Goal: Task Accomplishment & Management: Manage account settings

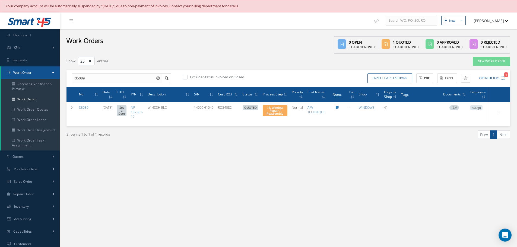
select select "25"
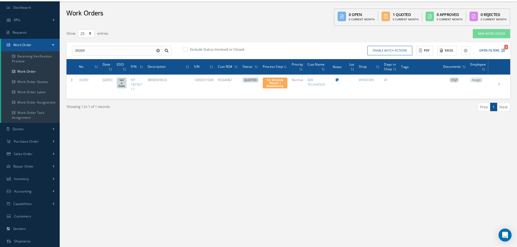
scroll to position [28, 0]
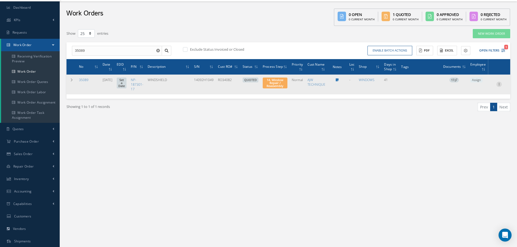
click at [499, 84] on icon at bounding box center [498, 84] width 5 height 4
click at [482, 87] on link "Show" at bounding box center [474, 87] width 43 height 7
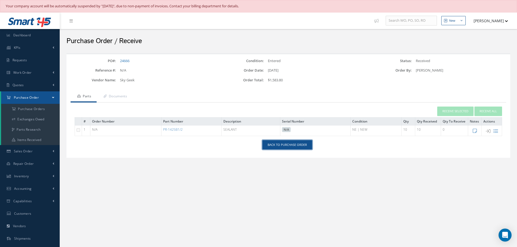
click at [285, 143] on link "Back to Purchase Order" at bounding box center [287, 144] width 50 height 9
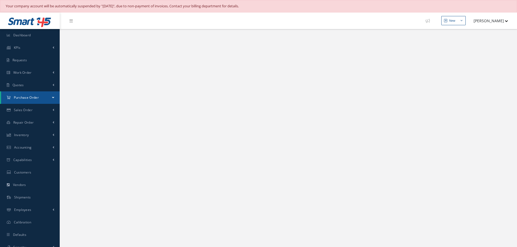
select select "25"
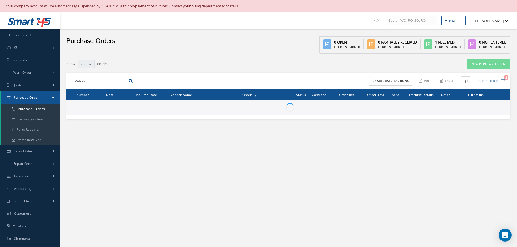
click at [89, 81] on input "24666" at bounding box center [99, 81] width 54 height 10
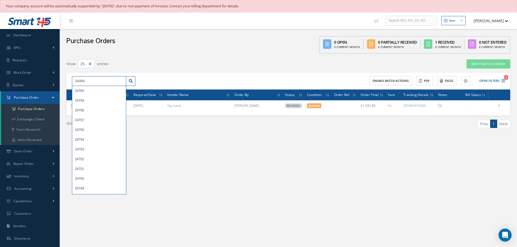
type input "24494"
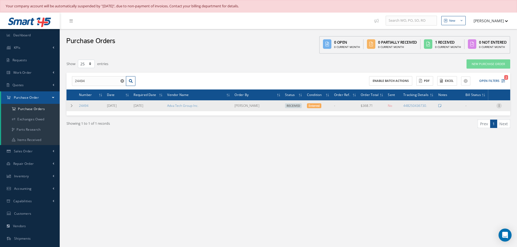
click at [500, 107] on icon at bounding box center [498, 105] width 5 height 4
click at [481, 110] on link "Receiving Details" at bounding box center [474, 109] width 43 height 7
click at [477, 109] on link "Receiving Details" at bounding box center [474, 109] width 43 height 7
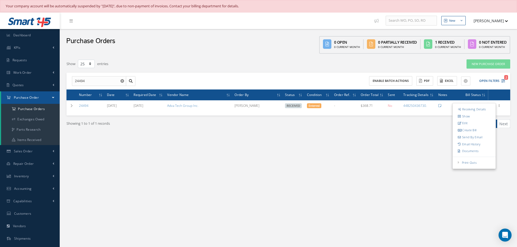
click at [184, 151] on div "Show 10 25 50 100 entries New Purchase Order 24494 24494 Enable batch actions A…" at bounding box center [288, 104] width 449 height 96
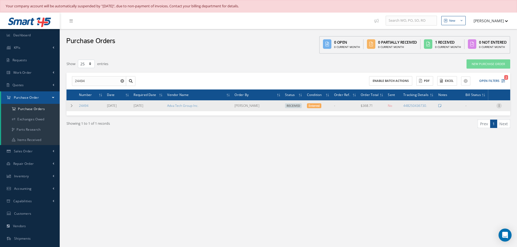
click at [500, 104] on icon at bounding box center [498, 105] width 5 height 4
click at [479, 109] on link "Receiving Details" at bounding box center [474, 109] width 43 height 7
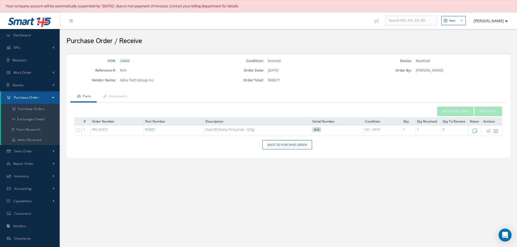
click at [152, 128] on link "N1001" at bounding box center [150, 129] width 10 height 5
click at [285, 144] on link "Back to Purchase Order" at bounding box center [287, 144] width 50 height 9
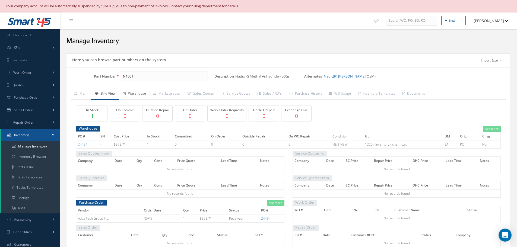
click at [139, 93] on link "Warehouse" at bounding box center [134, 93] width 31 height 11
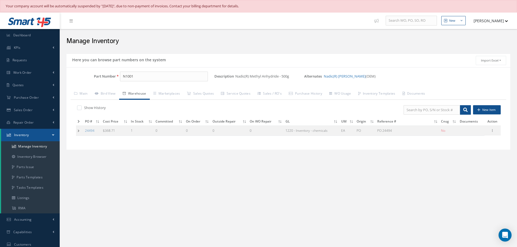
click at [79, 128] on td at bounding box center [79, 131] width 7 height 10
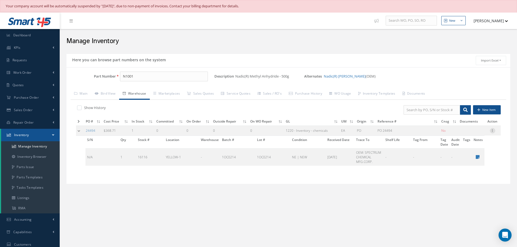
click at [492, 131] on icon at bounding box center [492, 130] width 5 height 4
click at [460, 153] on link "Label" at bounding box center [467, 152] width 43 height 7
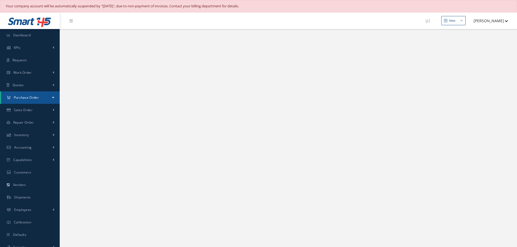
select select "25"
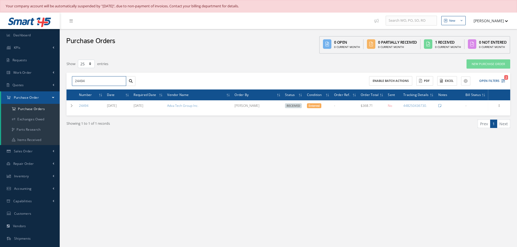
click at [91, 81] on input "24494" at bounding box center [99, 81] width 54 height 10
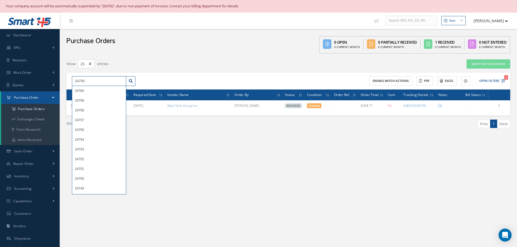
type input "24750"
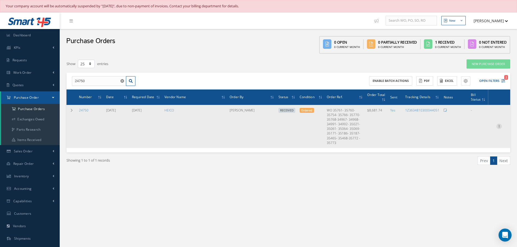
click at [500, 125] on icon at bounding box center [498, 126] width 5 height 4
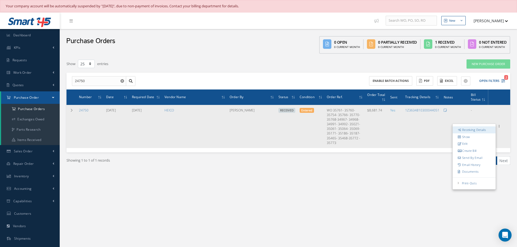
click at [475, 130] on link "Receiving Details" at bounding box center [474, 129] width 43 height 7
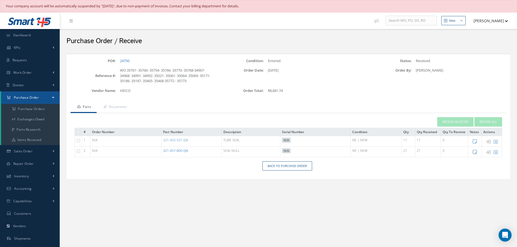
click at [182, 151] on link "321-457-800-0JA" at bounding box center [175, 150] width 25 height 5
click at [174, 140] on link "321-450-501-6JA" at bounding box center [175, 140] width 25 height 5
click at [179, 142] on link "321-450-501-6JA" at bounding box center [175, 140] width 25 height 5
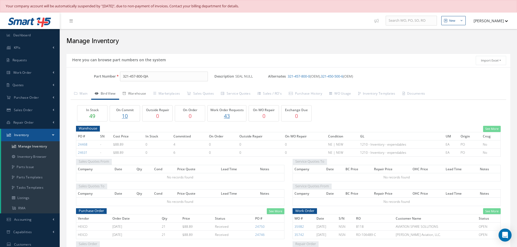
click at [138, 97] on link "Warehouse" at bounding box center [134, 93] width 31 height 11
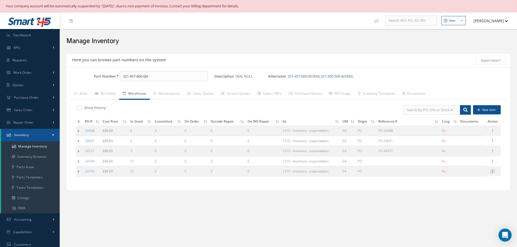
click at [493, 170] on icon at bounding box center [492, 171] width 5 height 4
click at [470, 174] on link "Edit" at bounding box center [467, 174] width 43 height 7
type input "88.89"
type input "[DATE]"
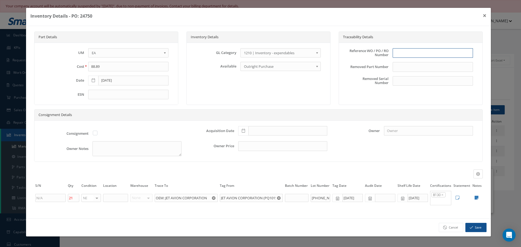
click at [400, 54] on input "text" at bounding box center [433, 53] width 80 height 10
type input "PO 24750"
click at [245, 131] on icon at bounding box center [243, 131] width 3 height 4
click at [276, 72] on td "4" at bounding box center [275, 74] width 8 height 8
type input "[DATE]"
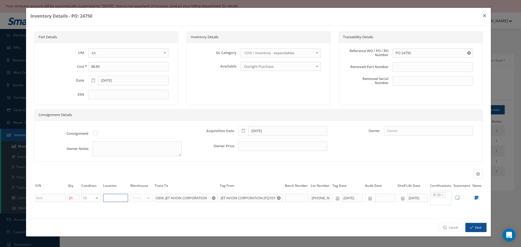
click at [122, 199] on input "text" at bounding box center [115, 198] width 25 height 8
type input "RN8-1-76"
click at [477, 197] on icon at bounding box center [477, 198] width 4 height 4
type textarea "FORM TRACKING # STN00149777 JET AVION 8130 CURE: 2Q18 EXP: 2Q28 LOT ICN # ABFO6…"
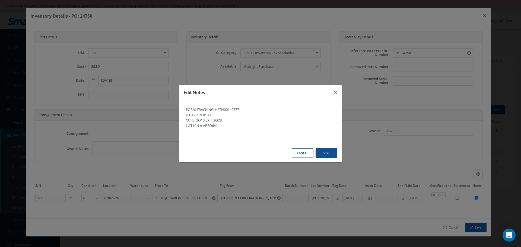
click at [229, 129] on textarea "FORM TRACKING # STN00149777 JET AVION 8130 CURE: 2Q18 EXP: 2Q28 LOT ICN # ABFO6…" at bounding box center [260, 122] width 151 height 33
type textarea "FORM TRACKING # STN00149777 JET AVION 8130 CURE: 2Q18 EXP: 2Q28 LOT ICN # ABFO6…"
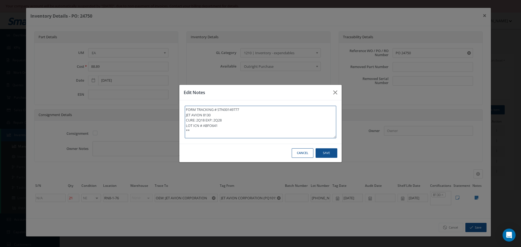
type textarea "FORM TRACKING # STN00149777 JET AVION 8130 CURE: 2Q18 EXP: 2Q28 LOT ICN # ABFO6…"
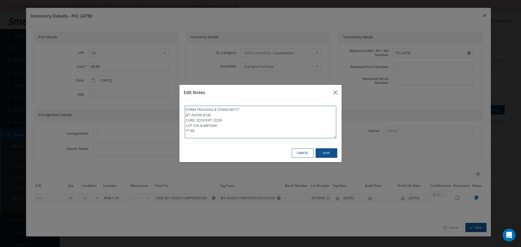
type textarea "FORM TRACKING # STN00149777 JET AVION 8130 CURE: 2Q18 EXP: 2Q28 LOT ICN # ABFO6…"
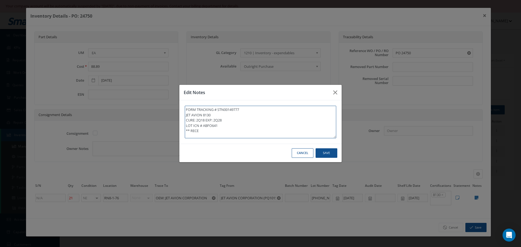
type textarea "FORM TRACKING # STN00149777 JET AVION 8130 CURE: 2Q18 EXP: 2Q28 LOT ICN # ABFO6…"
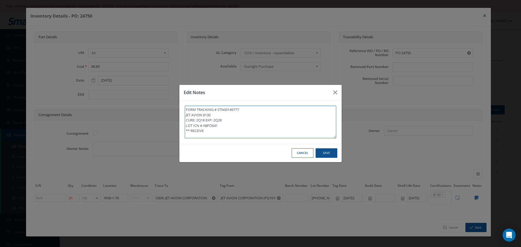
type textarea "FORM TRACKING # STN00149777 JET AVION 8130 CURE: 2Q18 EXP: 2Q28 LOT ICN # ABFO6…"
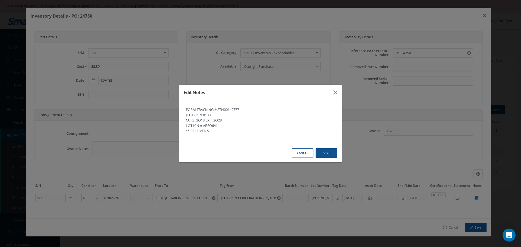
type textarea "FORM TRACKING # STN00149777 JET AVION 8130 CURE: 2Q18 EXP: 2Q28 LOT ICN # ABFO6…"
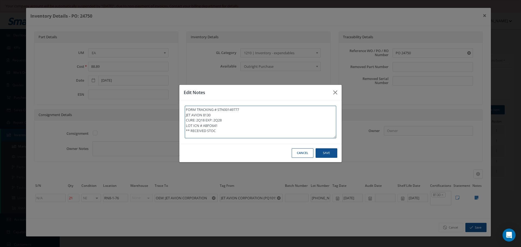
type textarea "FORM TRACKING # STN00149777 JET AVION 8130 CURE: 2Q18 EXP: 2Q28 LOT ICN # ABFO6…"
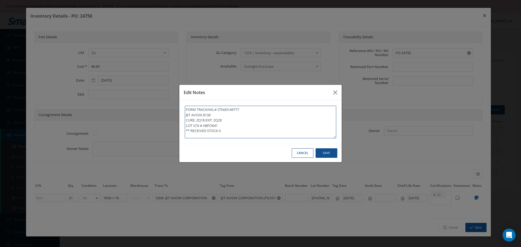
type textarea "FORM TRACKING # STN00149777 JET AVION 8130 CURE: 2Q18 EXP: 2Q28 LOT ICN # ABFO6…"
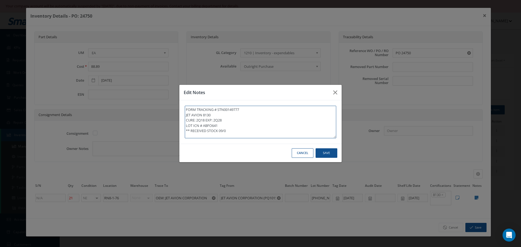
type textarea "FORM TRACKING # STN00149777 JET AVION 8130 CURE: 2Q18 EXP: 2Q28 LOT ICN # ABFO6…"
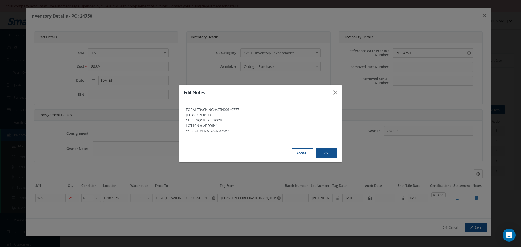
type textarea "FORM TRACKING # STN00149777 JET AVION 8130 CURE: 2Q18 EXP: 2Q28 LOT ICN # ABFO6…"
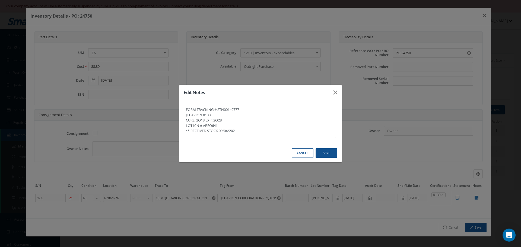
type textarea "FORM TRACKING # STN00149777 JET AVION 8130 CURE: 2Q18 EXP: 2Q28 LOT ICN # ABFO6…"
drag, startPoint x: 185, startPoint y: 129, endPoint x: 256, endPoint y: 132, distance: 71.4
click at [256, 132] on textarea "FORM TRACKING # STN00149777 JET AVION 8130 CURE: 2Q18 EXP: 2Q28 LOT ICN # ABFO6…" at bounding box center [260, 122] width 151 height 33
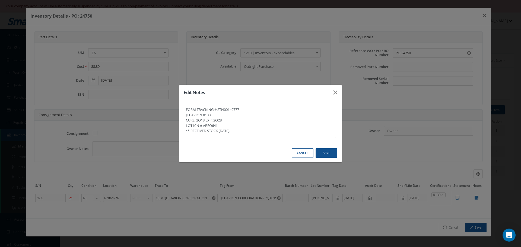
type textarea "FORM TRACKING # STN00149777 JET AVION 8130 CURE: 2Q18 EXP: 2Q28 LOT ICN # ABFO6…"
click at [329, 152] on button "Save" at bounding box center [327, 152] width 22 height 9
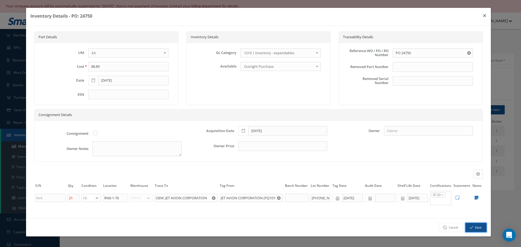
click at [474, 229] on button "Save" at bounding box center [475, 227] width 21 height 9
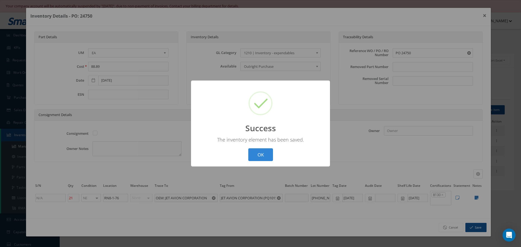
drag, startPoint x: 268, startPoint y: 156, endPoint x: 287, endPoint y: 152, distance: 19.6
click at [268, 156] on button "OK" at bounding box center [260, 154] width 25 height 13
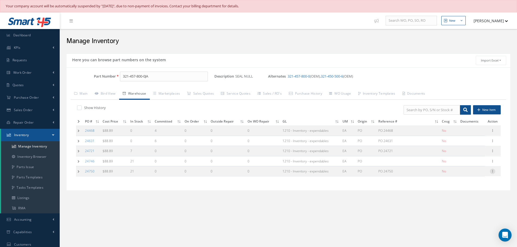
click at [493, 172] on icon at bounding box center [492, 171] width 5 height 4
click at [462, 193] on link "Label" at bounding box center [467, 193] width 43 height 7
click at [493, 161] on icon at bounding box center [492, 161] width 5 height 4
click at [468, 167] on link "Edit" at bounding box center [467, 164] width 43 height 7
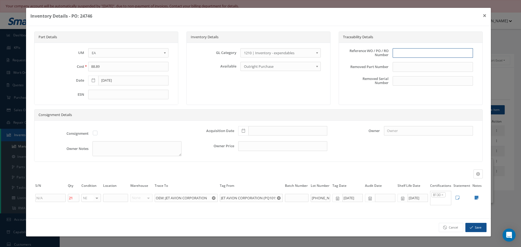
click at [403, 51] on input "text" at bounding box center [433, 53] width 80 height 10
click at [395, 53] on input "24746" at bounding box center [433, 53] width 80 height 10
type input "PO 24746"
click at [242, 129] on icon at bounding box center [243, 131] width 3 height 4
click at [275, 72] on td "4" at bounding box center [275, 74] width 8 height 8
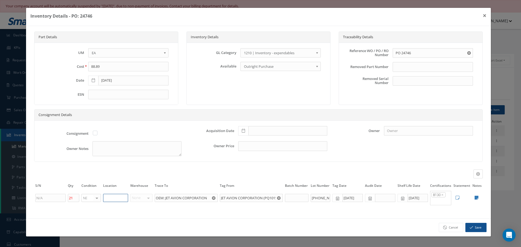
click at [120, 198] on input "text" at bounding box center [115, 198] width 25 height 8
type input "RN8-1-76"
click at [476, 197] on icon at bounding box center [477, 198] width 4 height 4
type textarea "FORM TRACKING # STN00149779 JET AVION 8130 LOT ICN # ABFO641 CURE 2Q18 EXP: 2Q28"
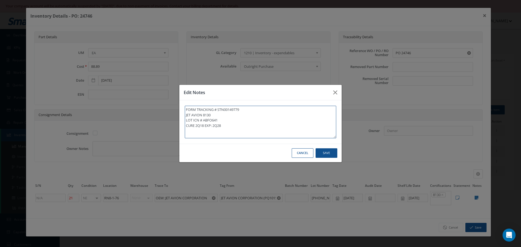
click at [225, 126] on textarea "FORM TRACKING # STN00149779 JET AVION 8130 LOT ICN # ABFO641 CURE 2Q18 EXP: 2Q28" at bounding box center [260, 122] width 151 height 33
type textarea "FORM TRACKING # STN00149779 JET AVION 8130 LOT ICN # ABFO641 CURE 2Q18 EXP: 2Q28"
paste textarea "** RECEIVED STOCK [DATE]."
type textarea "FORM TRACKING # STN00149779 JET AVION 8130 LOT ICN # ABFO641 CURE 2Q18 EXP: 2Q2…"
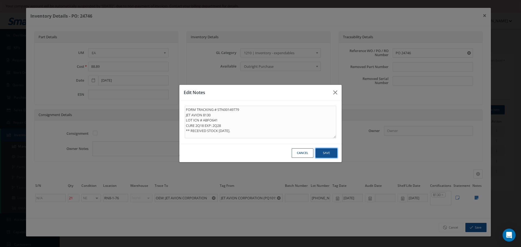
click at [324, 155] on button "Save" at bounding box center [327, 152] width 22 height 9
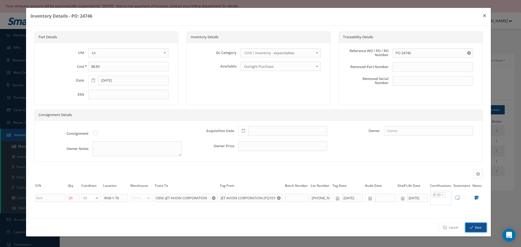
click at [482, 229] on button "Save" at bounding box center [475, 227] width 21 height 9
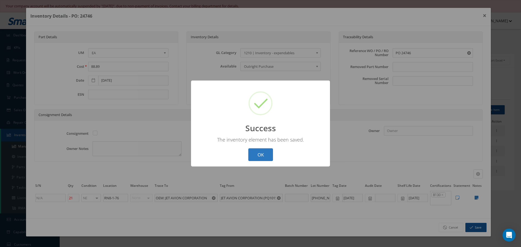
click at [264, 157] on button "OK" at bounding box center [260, 154] width 25 height 13
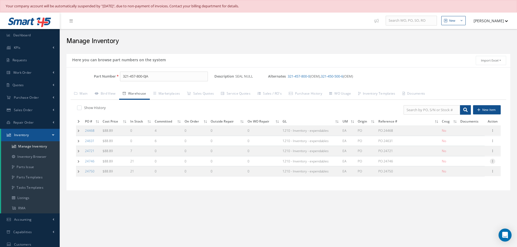
click at [492, 161] on icon at bounding box center [492, 161] width 5 height 4
click at [462, 184] on link "Label" at bounding box center [467, 183] width 43 height 7
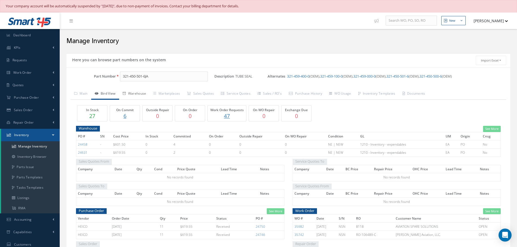
click at [134, 93] on link "Warehouse" at bounding box center [134, 93] width 31 height 11
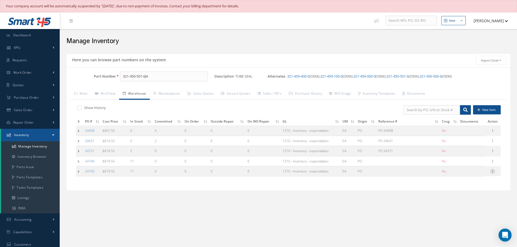
click at [492, 171] on icon at bounding box center [492, 171] width 5 height 4
click at [465, 173] on link "Edit" at bounding box center [467, 174] width 43 height 7
type input "619.55"
type input "[DATE]"
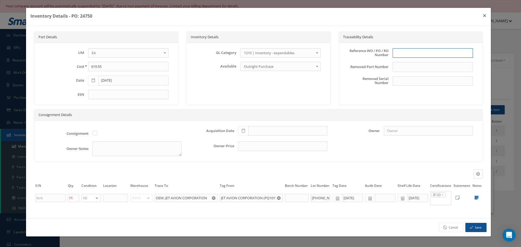
click at [414, 52] on input "text" at bounding box center [433, 53] width 80 height 10
type input "PO 24750"
click at [243, 130] on icon at bounding box center [243, 131] width 3 height 4
click at [275, 74] on td "4" at bounding box center [275, 74] width 8 height 8
type input "[DATE]"
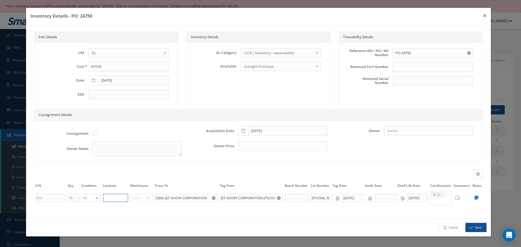
click at [117, 198] on input "text" at bounding box center [115, 198] width 25 height 8
type input "RN8-1-76"
drag, startPoint x: 477, startPoint y: 197, endPoint x: 400, endPoint y: 196, distance: 77.1
click at [477, 197] on icon at bounding box center [477, 198] width 4 height 4
type textarea "FORM TRACKING # STN00149776 LOT ICN # ABHS816 CURE: 1Q25 EXP: 1Q35 JET AVION 81…"
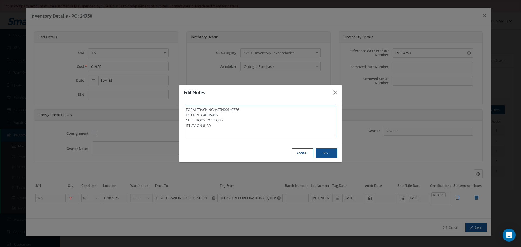
click at [216, 130] on textarea "FORM TRACKING # STN00149776 LOT ICN # ABHS816 CURE: 1Q25 EXP: 1Q35 JET AVION 81…" at bounding box center [260, 122] width 151 height 33
type textarea "FORM TRACKING # STN00149776 LOT ICN # ABHS816 CURE: 1Q25 EXP: 1Q35 JET AVION 81…"
paste textarea "** RECEIVED STOCK [DATE]."
type textarea "FORM TRACKING # STN00149776 LOT ICN # ABHS816 CURE: 1Q25 EXP: 1Q35 JET AVION 81…"
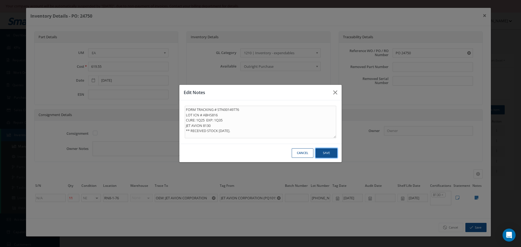
click at [336, 156] on button "Save" at bounding box center [327, 152] width 22 height 9
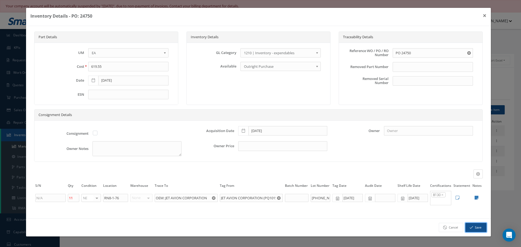
click at [481, 230] on button "Save" at bounding box center [475, 227] width 21 height 9
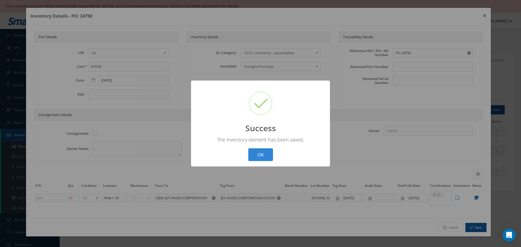
click at [261, 155] on button "OK" at bounding box center [260, 154] width 25 height 13
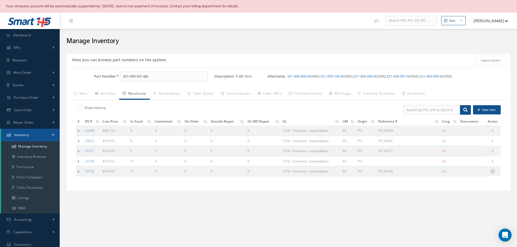
click at [493, 173] on icon at bounding box center [492, 171] width 5 height 4
click at [464, 193] on link "Label" at bounding box center [467, 193] width 43 height 7
